Goal: Find specific page/section: Find specific page/section

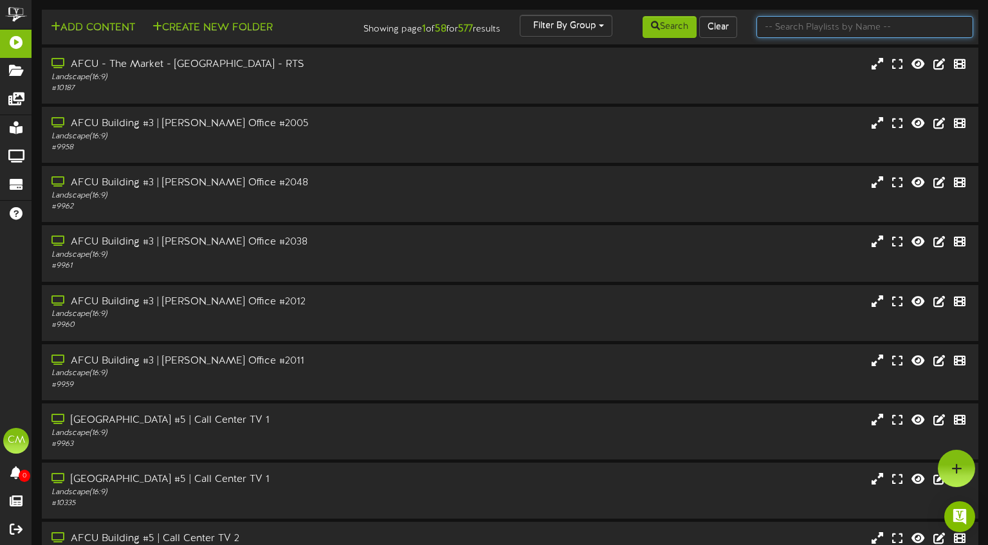
click at [769, 37] on input "text" at bounding box center [864, 27] width 217 height 22
paste input "AFCU Building #5 | CC Office"
type input "AFCU Building #5 | CC Office"
click at [653, 29] on icon at bounding box center [655, 25] width 9 height 9
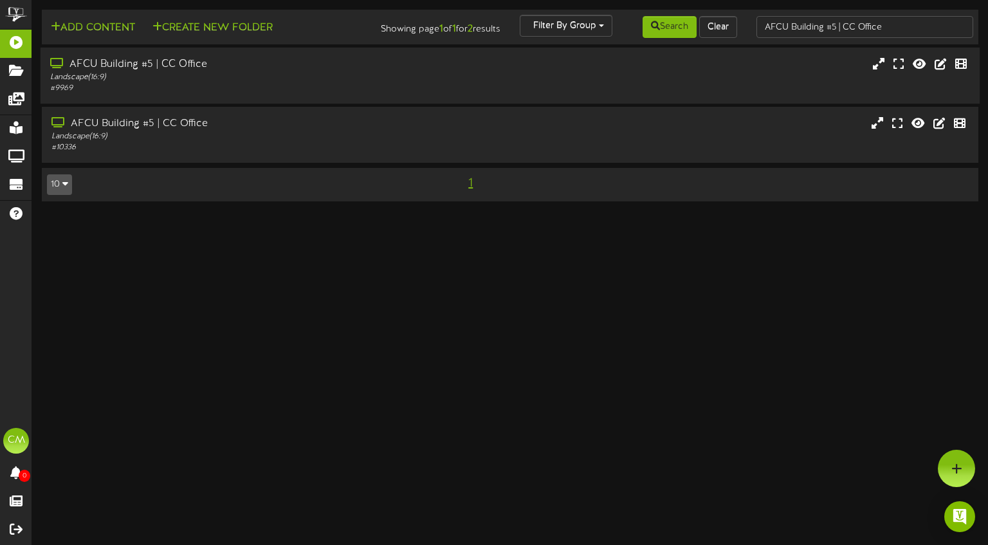
click at [336, 81] on div "Landscape ( 16:9 )" at bounding box center [236, 77] width 372 height 11
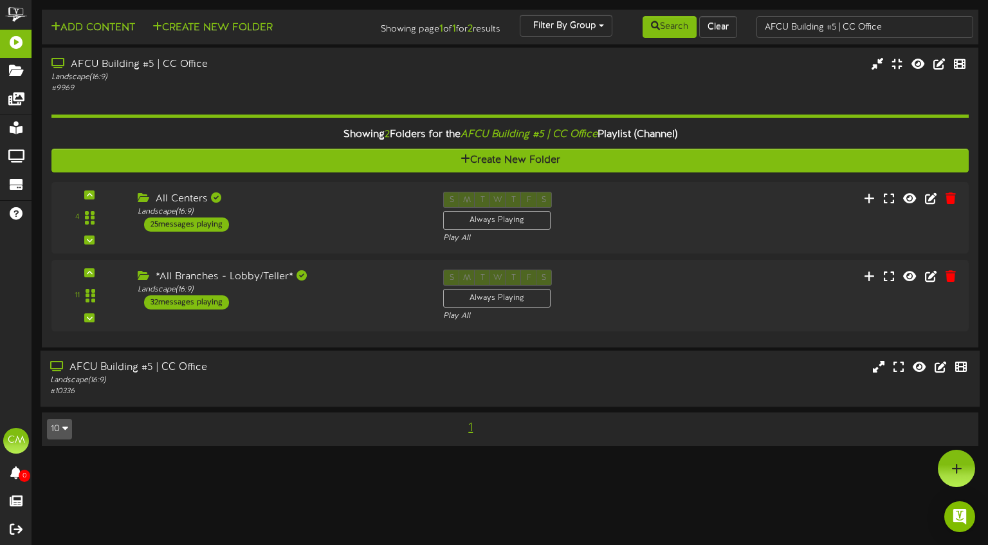
click at [239, 395] on div "# 10336" at bounding box center [236, 391] width 372 height 11
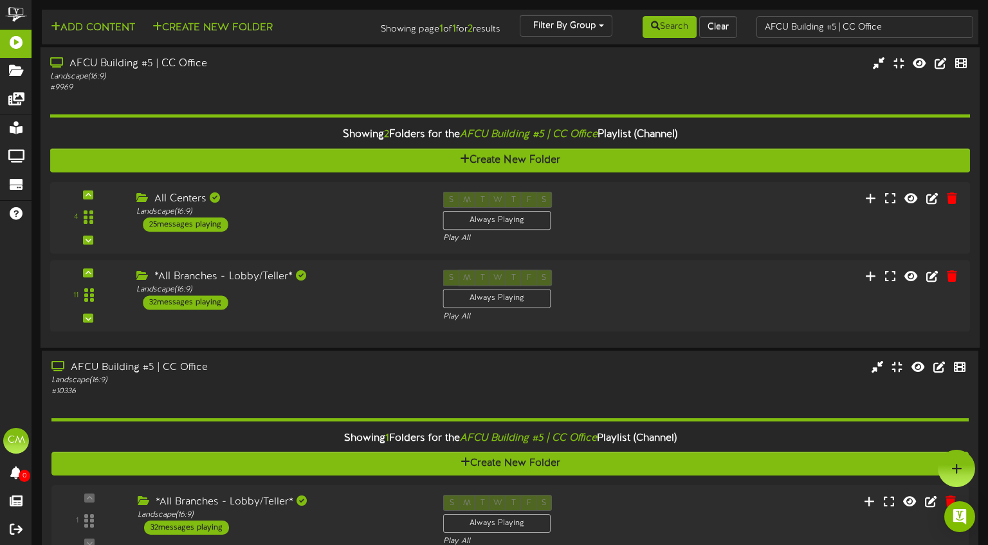
click at [206, 80] on div "Landscape ( 16:9 )" at bounding box center [236, 76] width 372 height 11
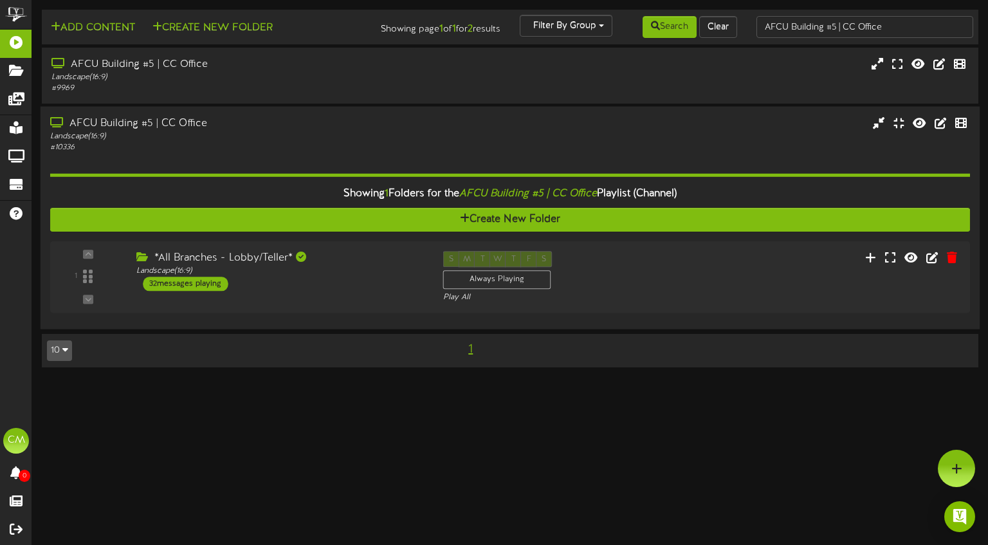
click at [199, 133] on div "Landscape ( 16:9 )" at bounding box center [236, 136] width 372 height 11
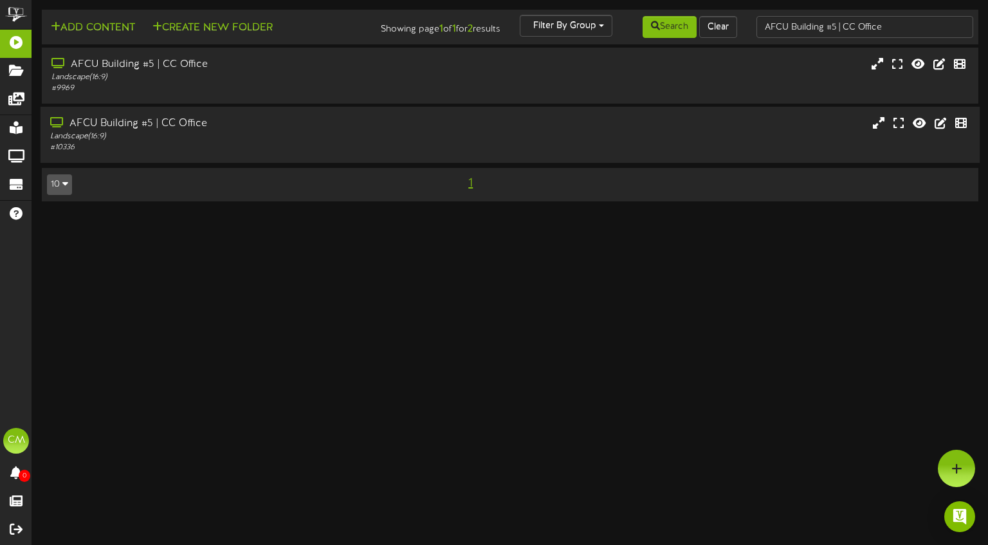
click at [762, 152] on div "AFCU Building #5 | CC Office Landscape ( 16:9 ) # 10336" at bounding box center [510, 134] width 939 height 37
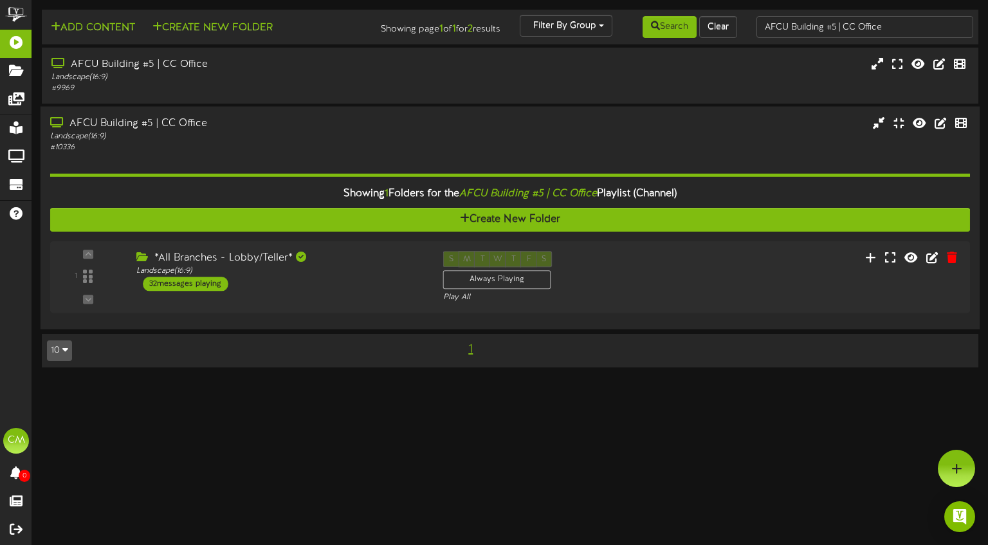
click at [762, 152] on div "AFCU Building #5 | CC Office Landscape ( 16:9 ) # 10336" at bounding box center [510, 134] width 939 height 37
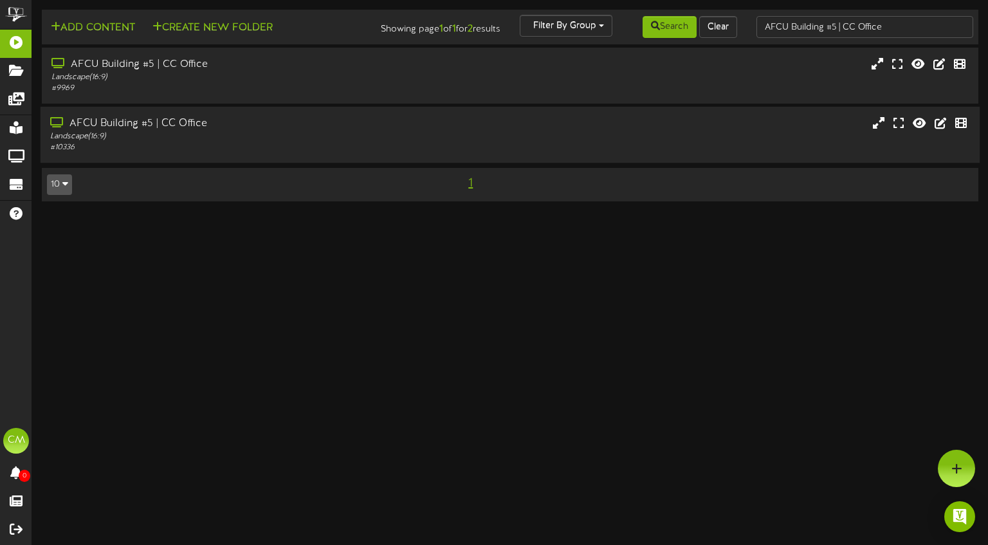
click at [316, 124] on div "AFCU Building #5 | CC Office" at bounding box center [236, 123] width 372 height 15
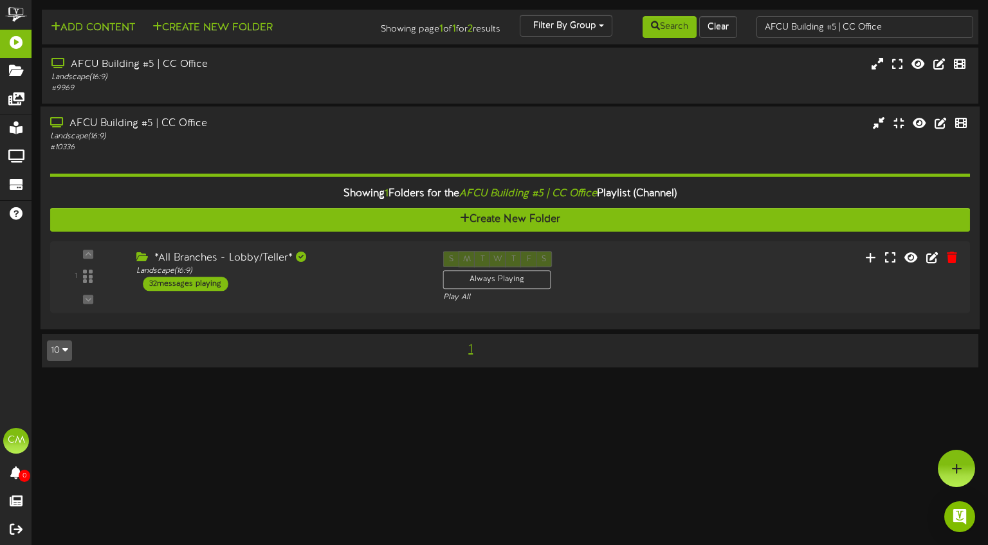
click at [174, 121] on div "AFCU Building #5 | CC Office" at bounding box center [236, 123] width 372 height 15
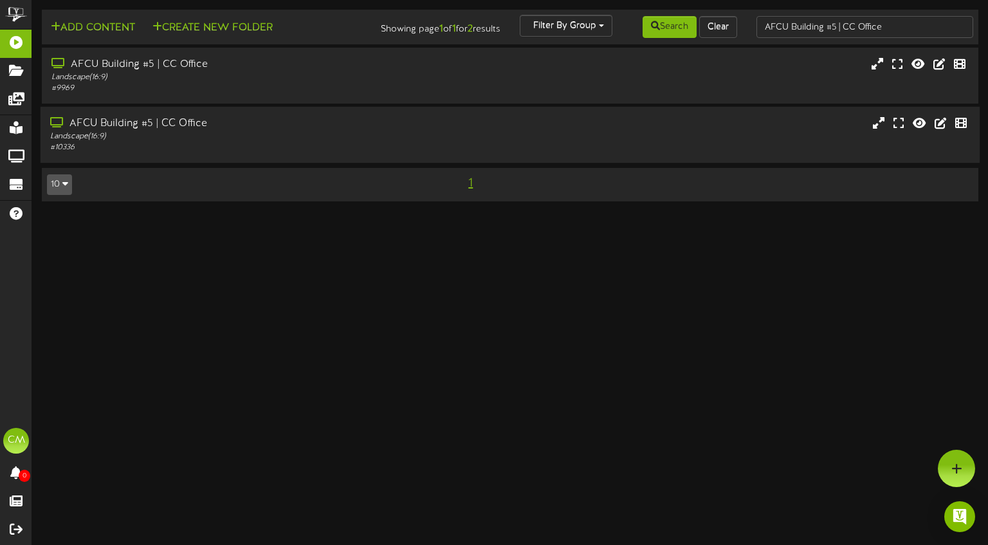
click at [174, 121] on div "AFCU Building #5 | CC Office" at bounding box center [236, 123] width 372 height 15
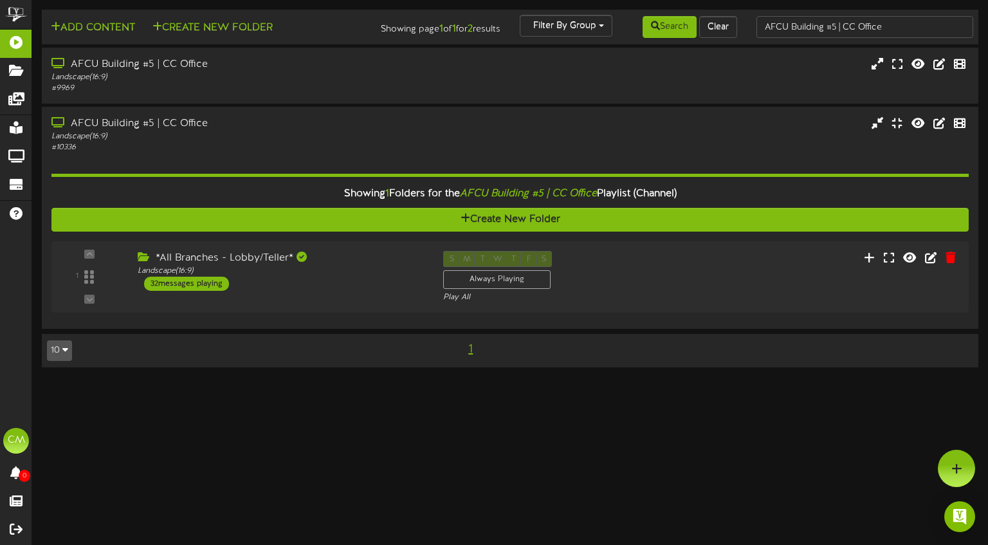
click at [596, 30] on div "Search Clear" at bounding box center [668, 27] width 158 height 24
click at [596, 25] on div "Search Clear" at bounding box center [668, 27] width 158 height 24
click at [546, 26] on button "Filter By Group" at bounding box center [565, 26] width 93 height 22
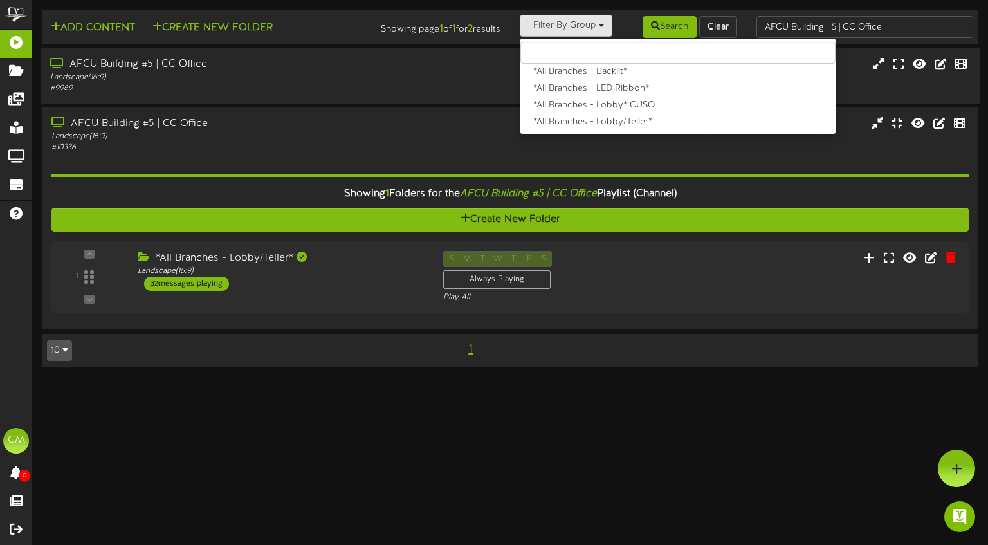
click at [461, 60] on div "AFCU Building #5 | CC Office Landscape ( 16:9 ) # 9969" at bounding box center [510, 75] width 939 height 37
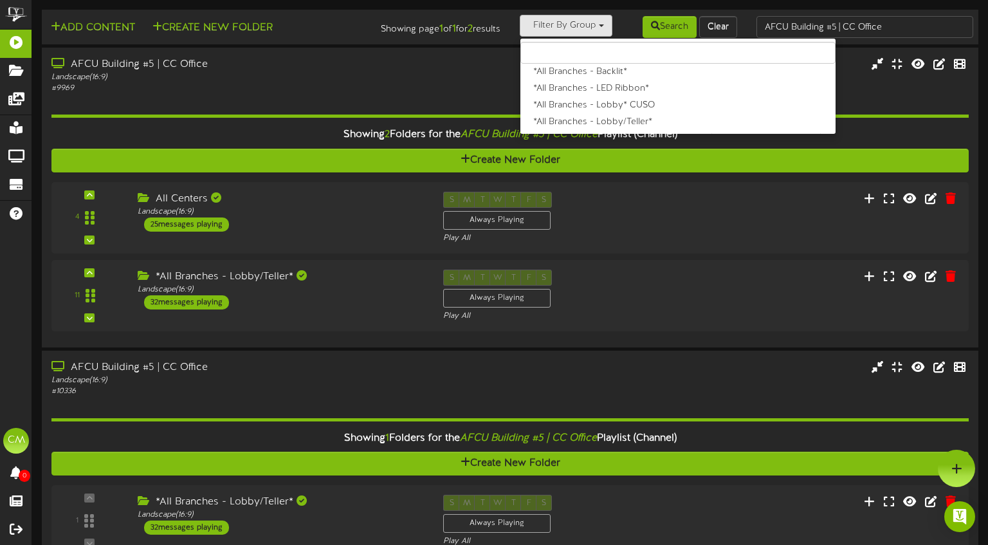
click at [310, 35] on div "Add Content Create New Folder" at bounding box center [194, 26] width 315 height 23
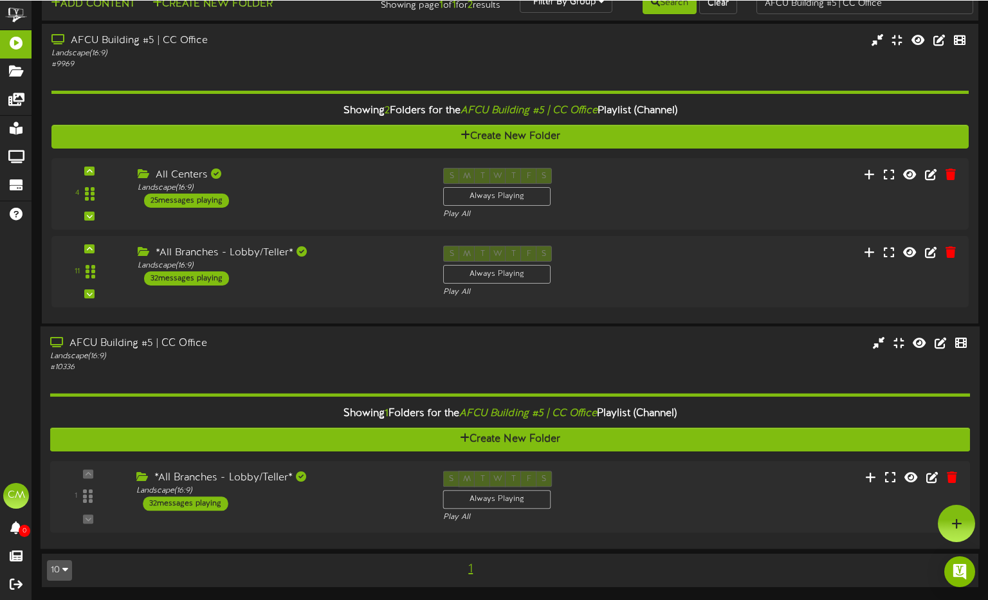
scroll to position [24, 0]
